Goal: Information Seeking & Learning: Find specific fact

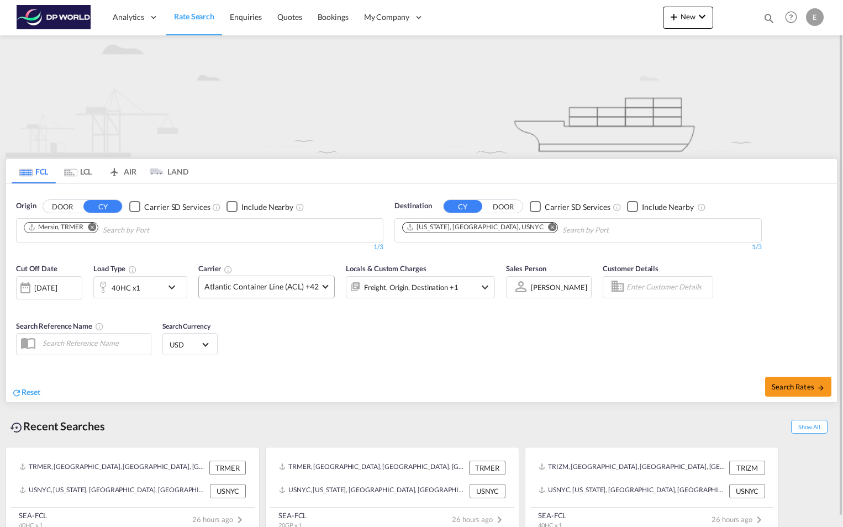
click at [325, 287] on md-select-value "Atlantic Container Line (ACL) +42" at bounding box center [266, 287] width 135 height 22
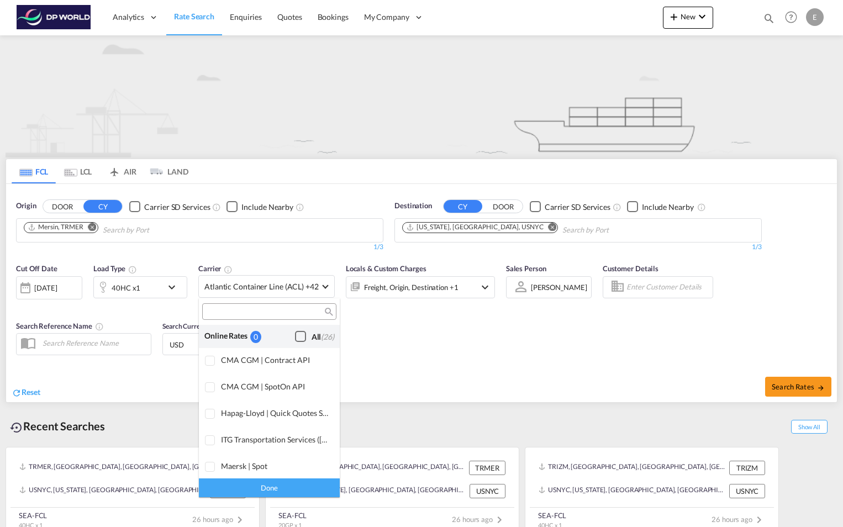
scroll to position [675, 0]
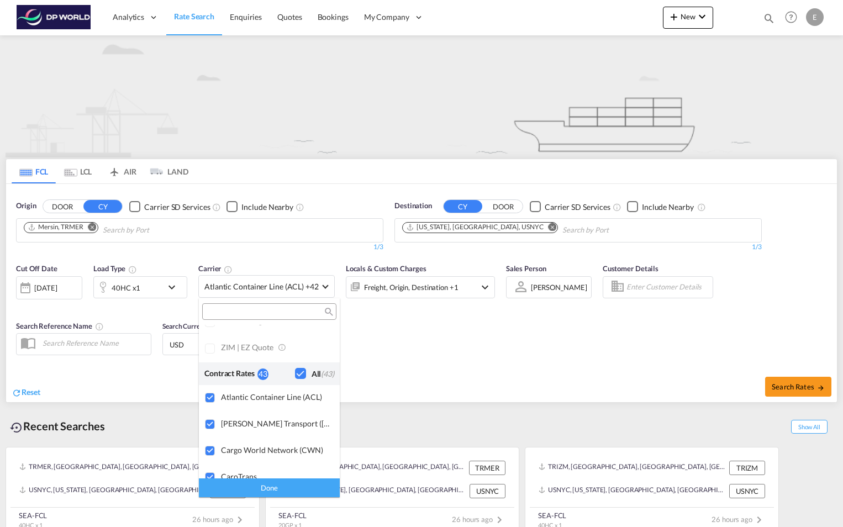
click at [326, 287] on md-backdrop at bounding box center [421, 263] width 843 height 527
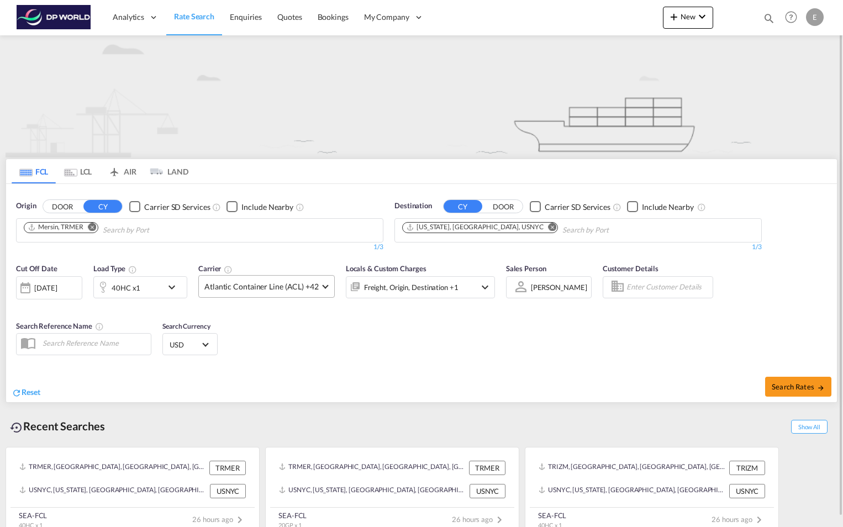
click at [325, 287] on md-select-value "Atlantic Container Line (ACL) +42" at bounding box center [266, 287] width 135 height 22
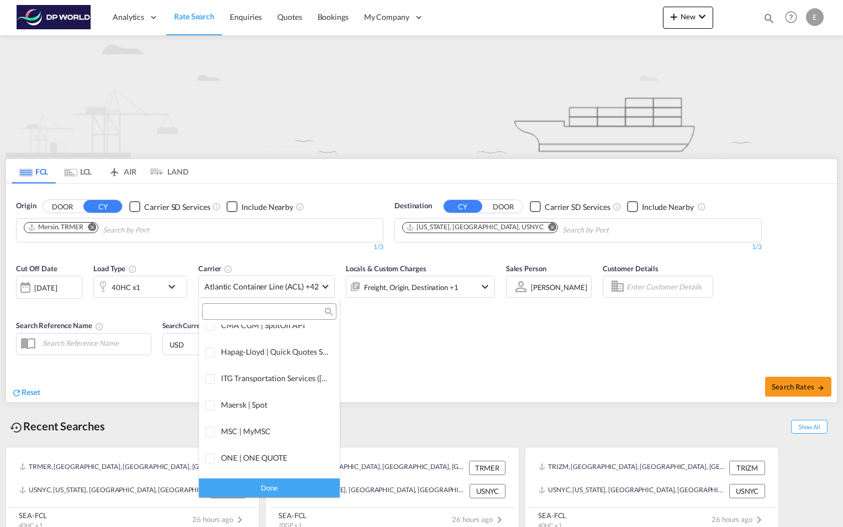
scroll to position [0, 0]
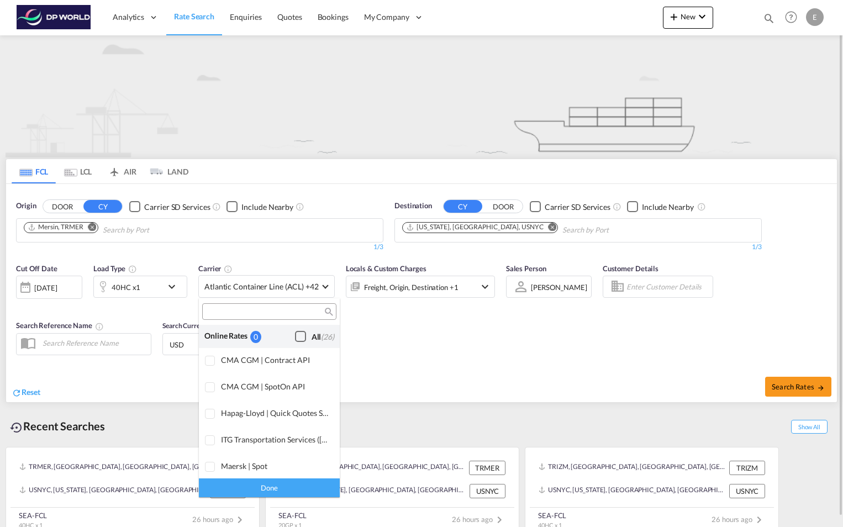
click at [340, 321] on md-backdrop at bounding box center [421, 263] width 843 height 527
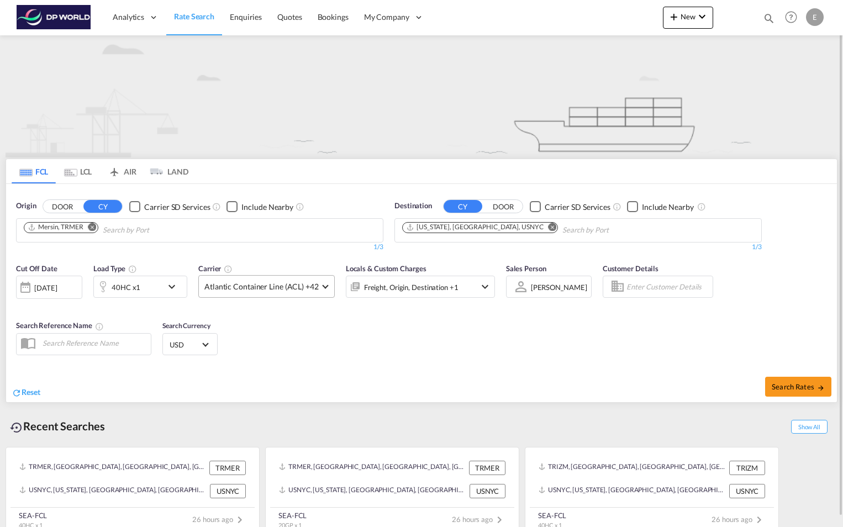
click at [327, 283] on md-select-value "Atlantic Container Line (ACL) +42" at bounding box center [266, 287] width 135 height 22
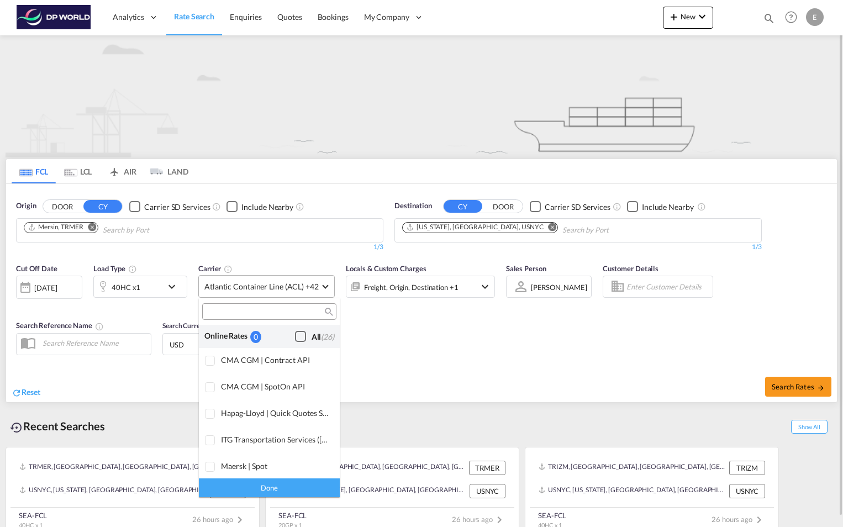
scroll to position [675, 0]
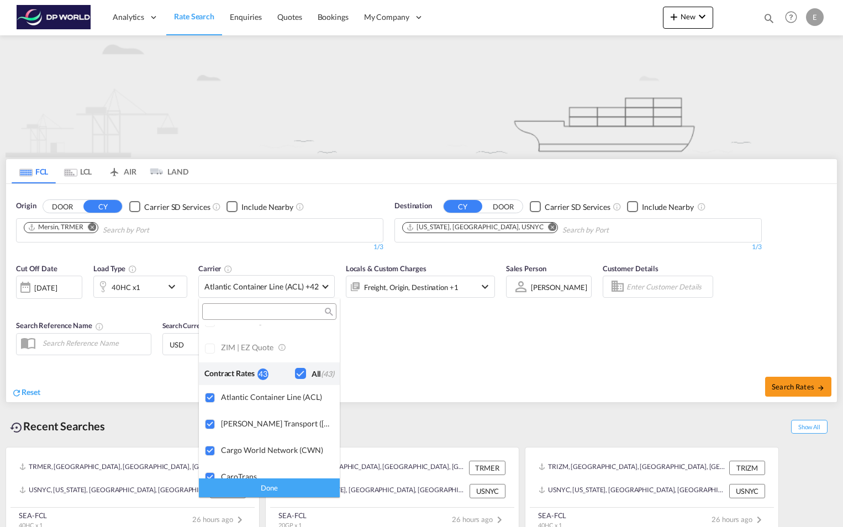
click at [295, 371] on div "Checkbox No Ink" at bounding box center [300, 373] width 11 height 11
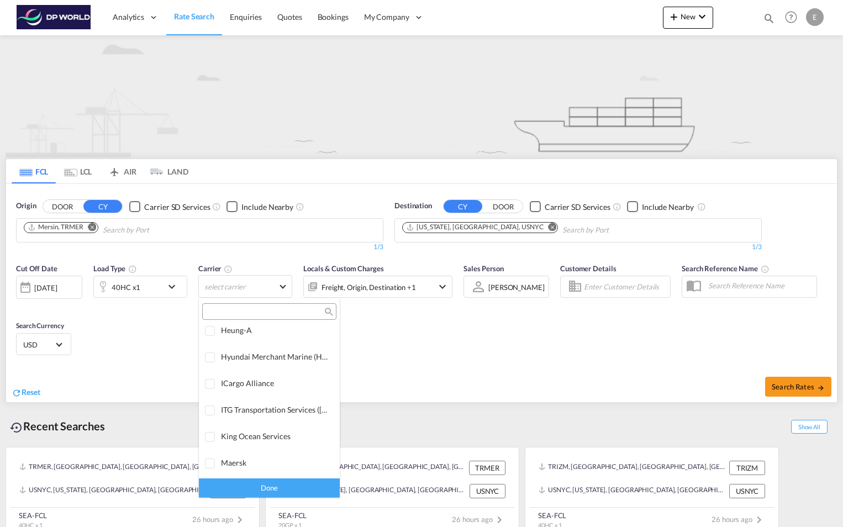
scroll to position [1219, 0]
click at [207, 357] on div at bounding box center [210, 357] width 11 height 11
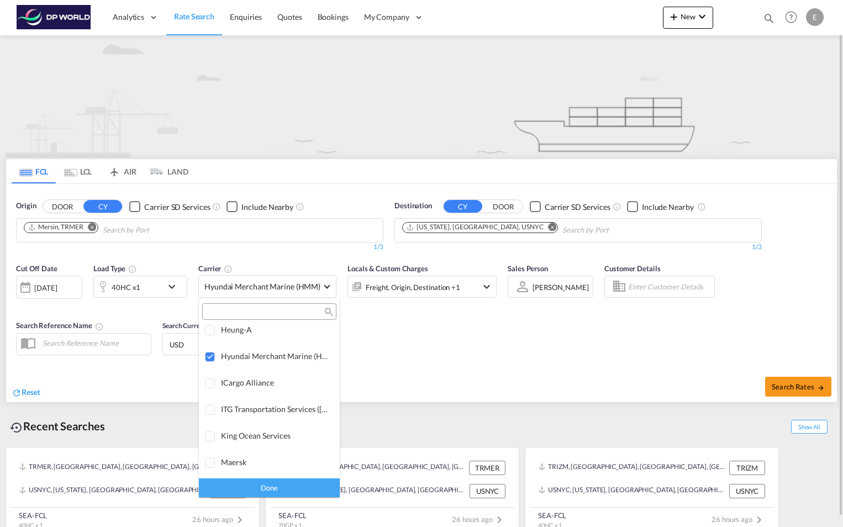
click at [505, 335] on md-backdrop at bounding box center [421, 263] width 843 height 527
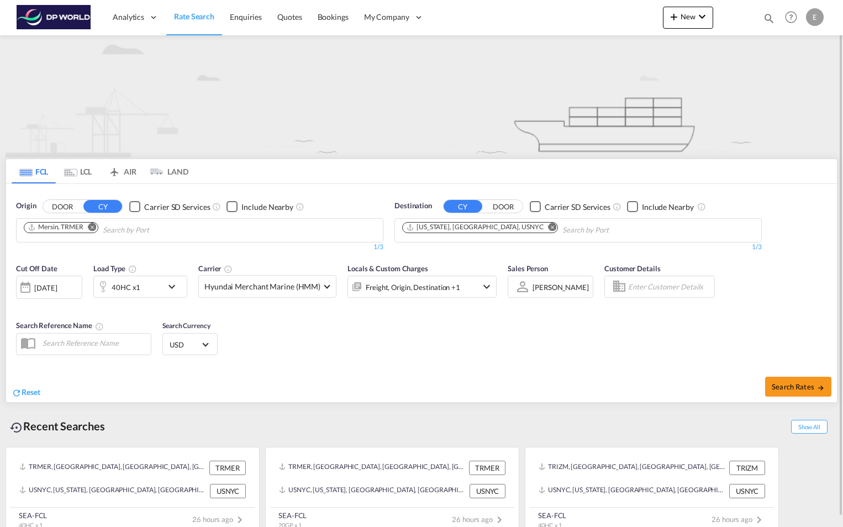
click at [92, 229] on md-icon "Remove" at bounding box center [92, 227] width 8 height 8
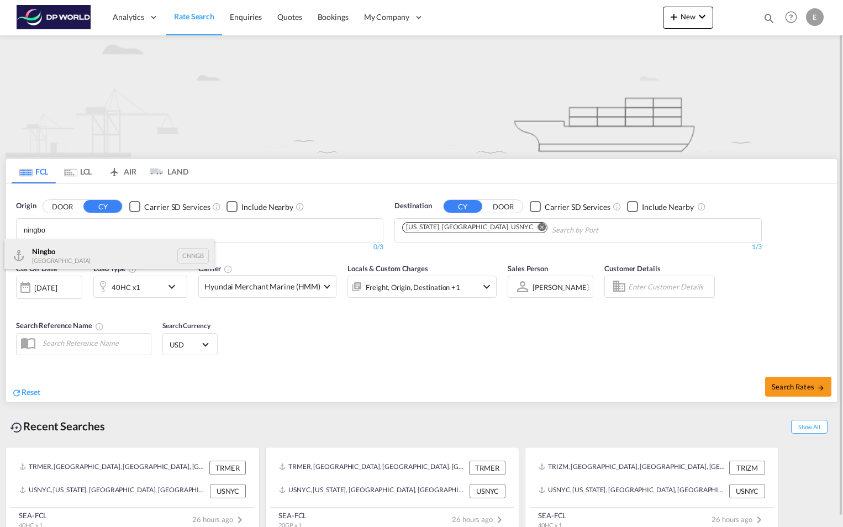
type input "ningbo"
click at [87, 255] on div "Ningbo China CNNGB" at bounding box center [109, 255] width 210 height 33
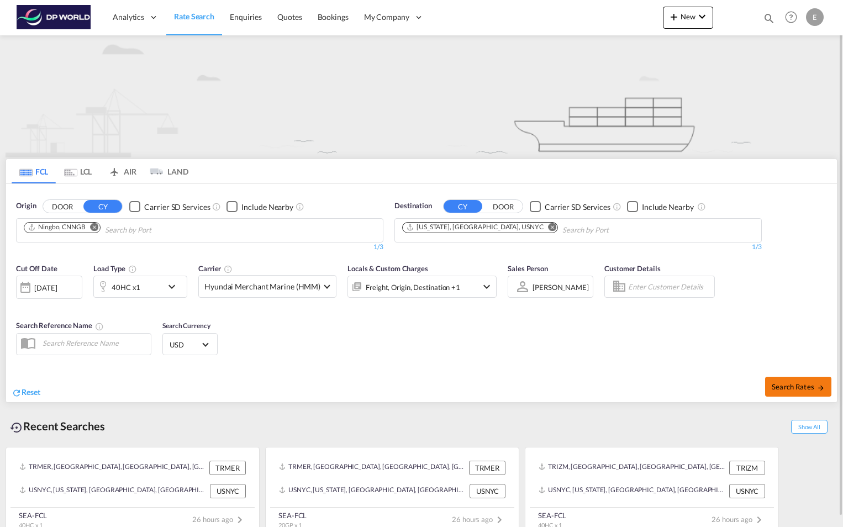
click at [802, 385] on span "Search Rates" at bounding box center [797, 386] width 53 height 9
type input "CNNGB to USNYC / [DATE]"
